Goal: Information Seeking & Learning: Learn about a topic

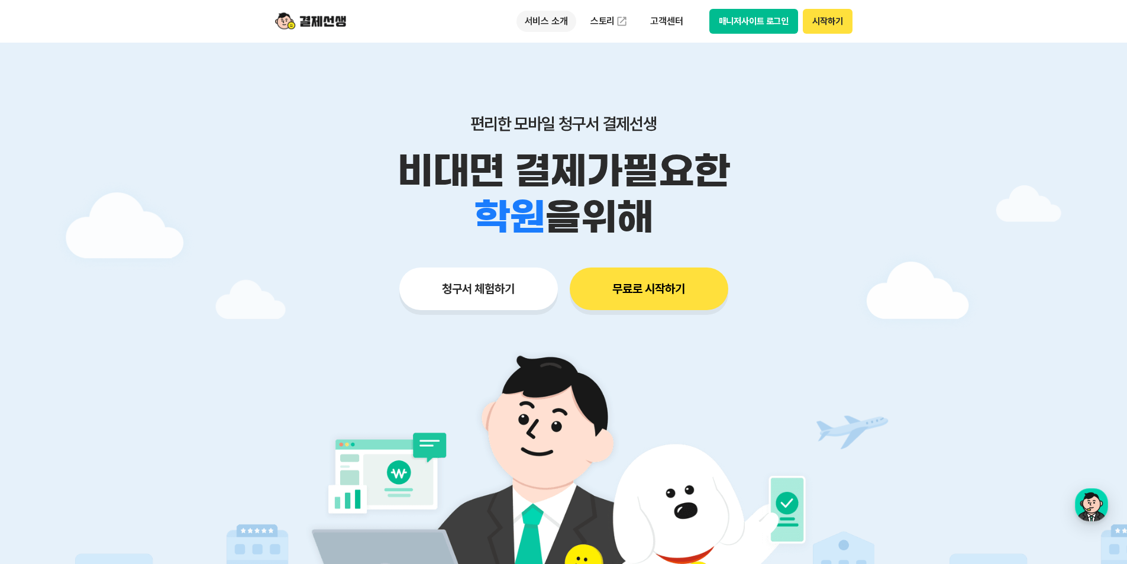
click at [548, 20] on p "서비스 소개" at bounding box center [546, 21] width 60 height 21
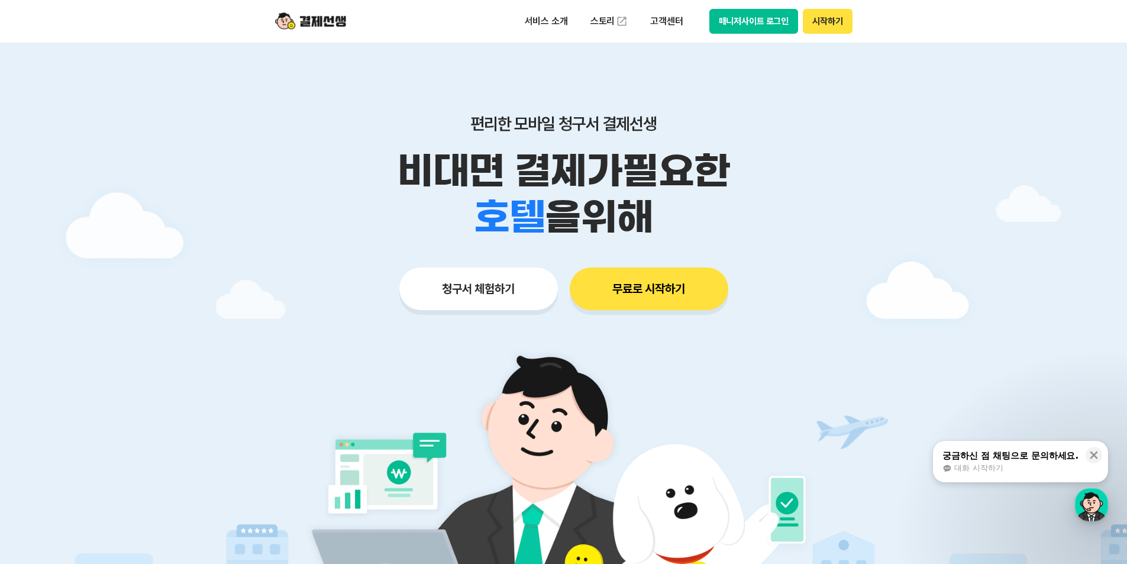
drag, startPoint x: 325, startPoint y: 195, endPoint x: 323, endPoint y: 209, distance: 15.0
click at [328, 195] on div "학원 공부방 호텔 쇼핑몰 병원 배달 보험사 항공사 골프장 을 위해" at bounding box center [564, 217] width 606 height 46
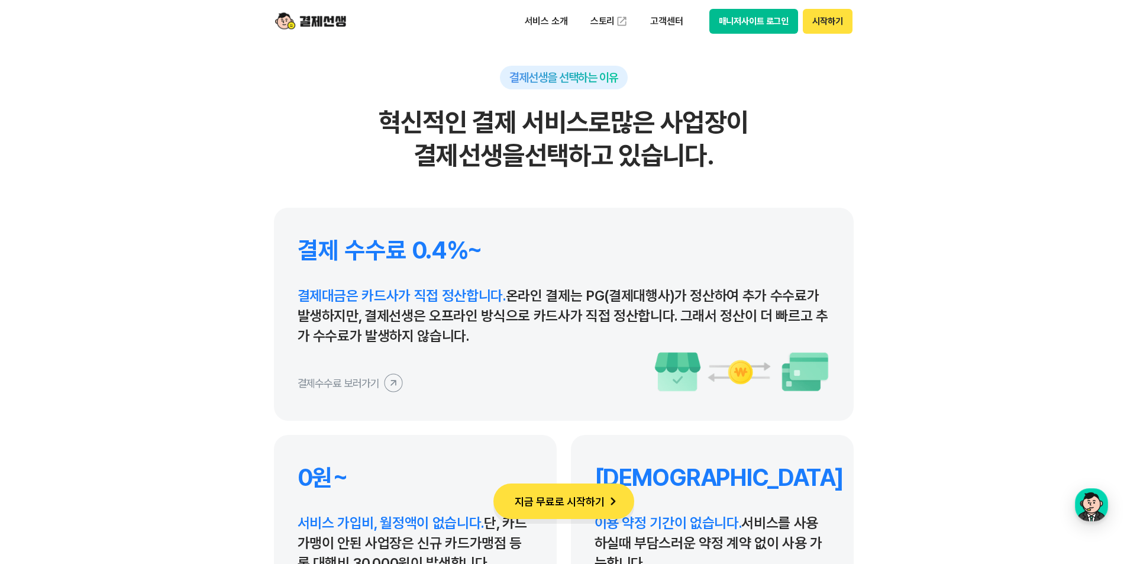
scroll to position [5382, 0]
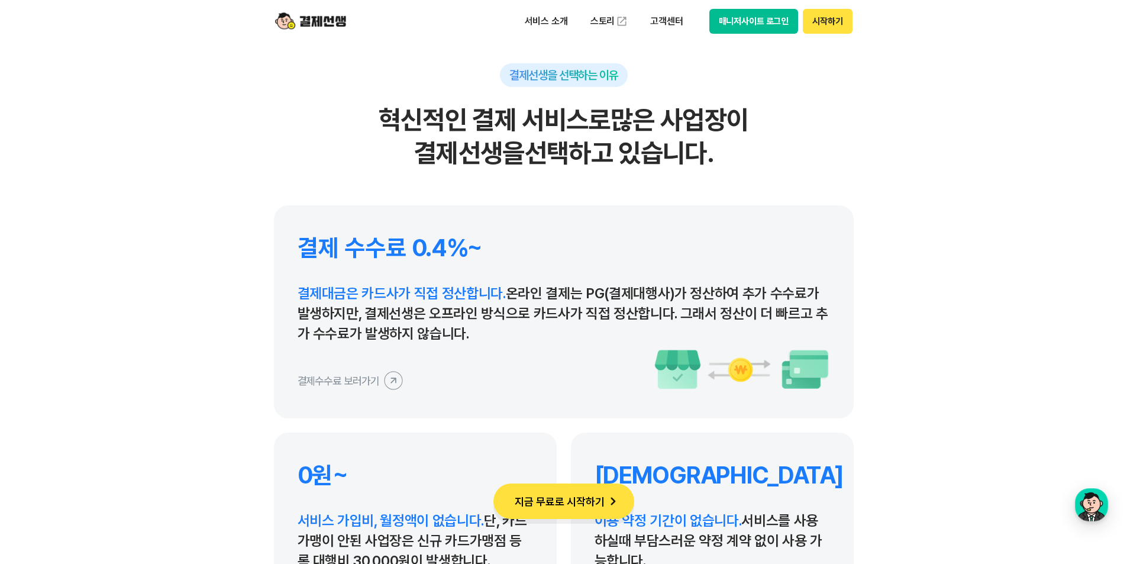
click at [389, 380] on icon at bounding box center [393, 380] width 27 height 27
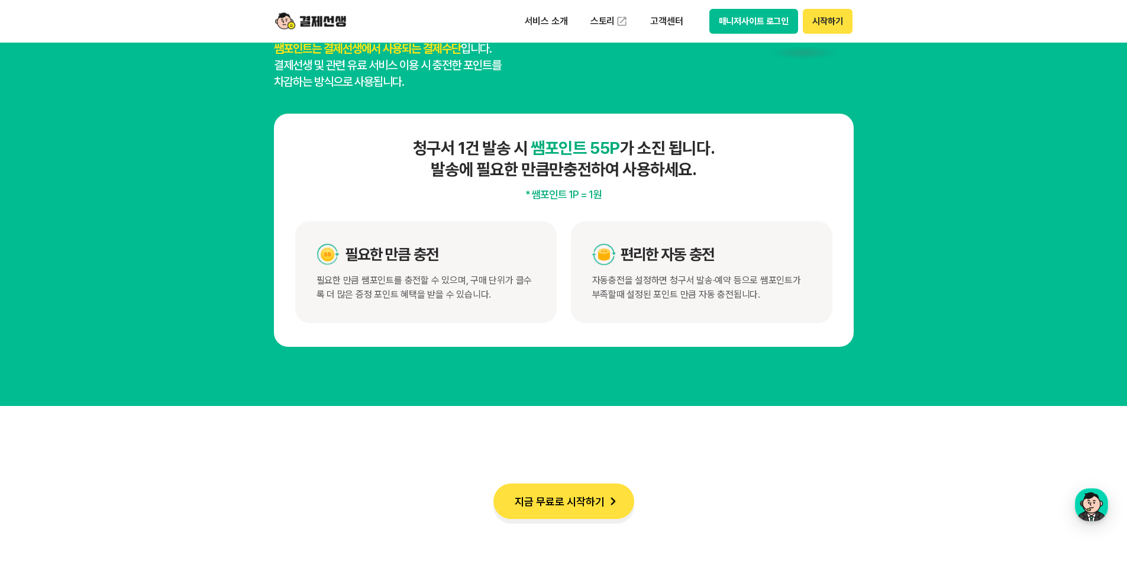
scroll to position [6151, 0]
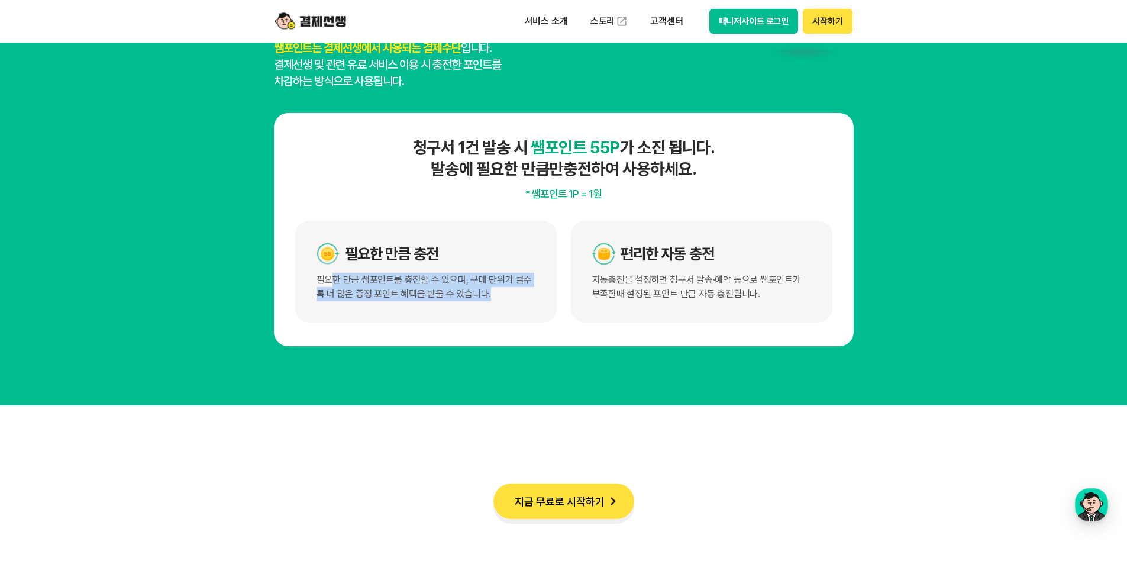
drag, startPoint x: 333, startPoint y: 279, endPoint x: 507, endPoint y: 296, distance: 174.8
click at [507, 296] on span "필요한 만큼 쌤포인트를 충전할 수 있으며, 구매 단위가 클수록 더 많은 증정 포인트 혜택을 받을 수 있습니다." at bounding box center [425, 287] width 219 height 28
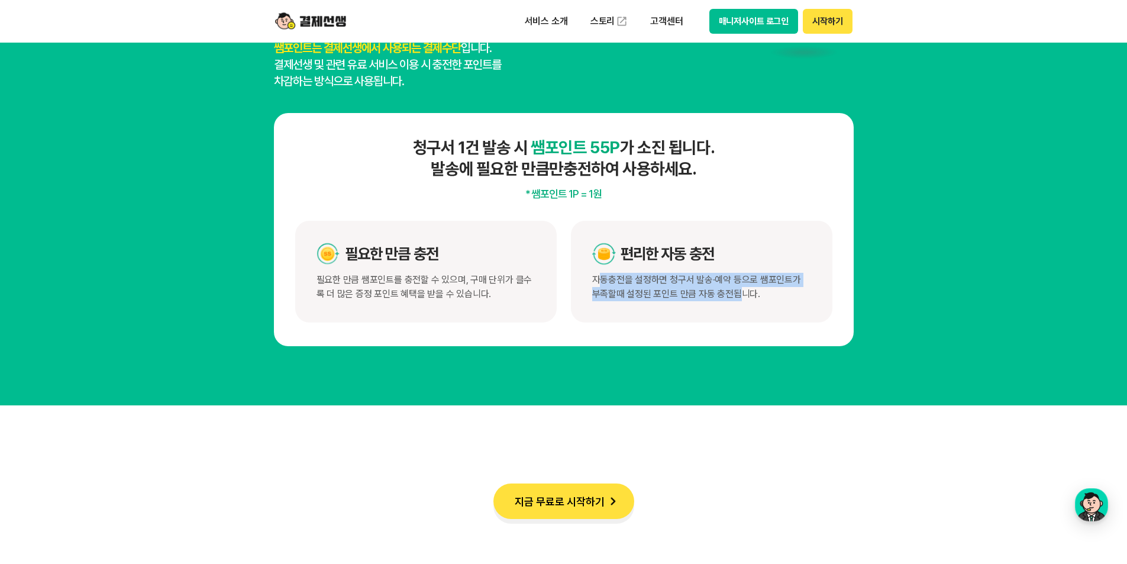
drag, startPoint x: 599, startPoint y: 282, endPoint x: 734, endPoint y: 303, distance: 136.4
click at [734, 303] on div "편리한 자동 충전 자동충전을 설정하면 청구서 발송·예약 등으로 쌤포인트가 부족할때 설정된 포인트 만큼 자동 충전됩니다." at bounding box center [701, 272] width 261 height 102
click at [732, 309] on div "편리한 자동 충전 자동충전을 설정하면 청구서 발송·예약 등으로 쌤포인트가 부족할때 설정된 포인트 만큼 자동 충전됩니다." at bounding box center [701, 272] width 261 height 102
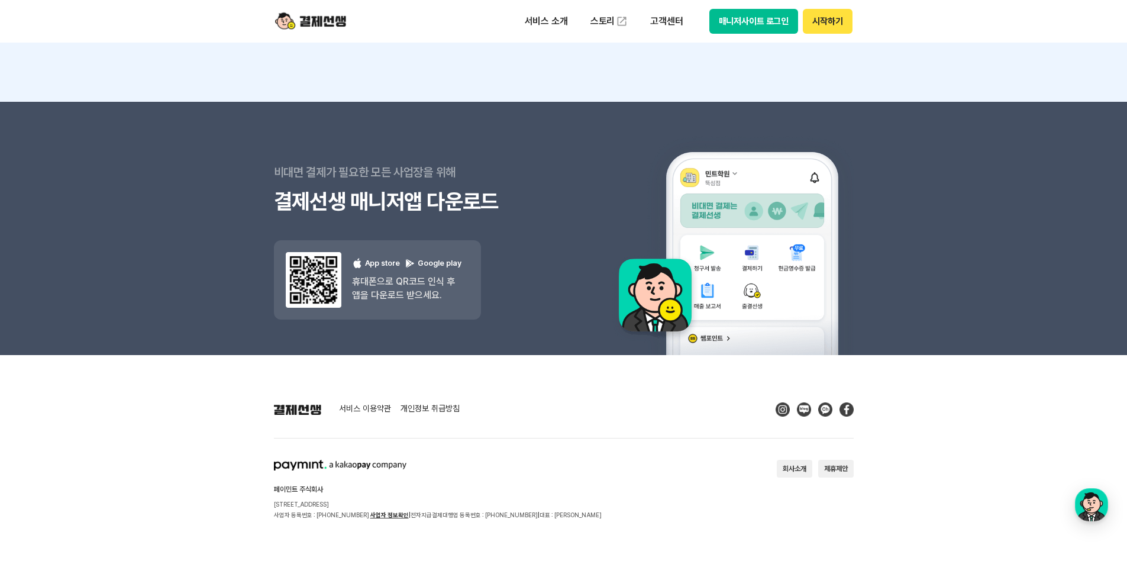
scroll to position [10571, 0]
